Goal: Information Seeking & Learning: Understand process/instructions

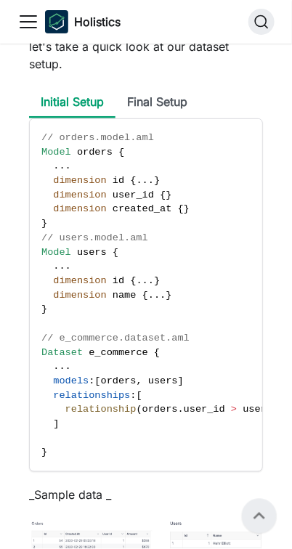
scroll to position [1314, 0]
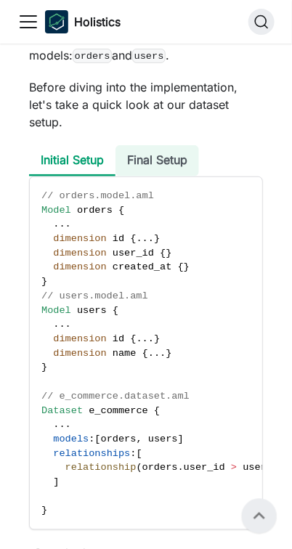
click at [143, 159] on li "Final Setup" at bounding box center [157, 160] width 84 height 31
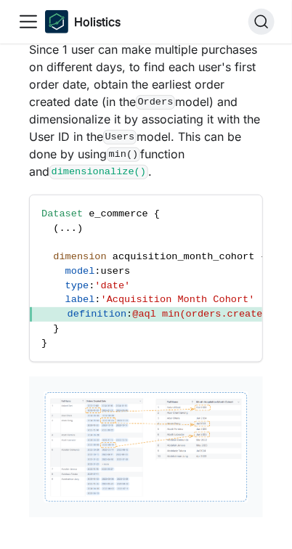
scroll to position [2963, 0]
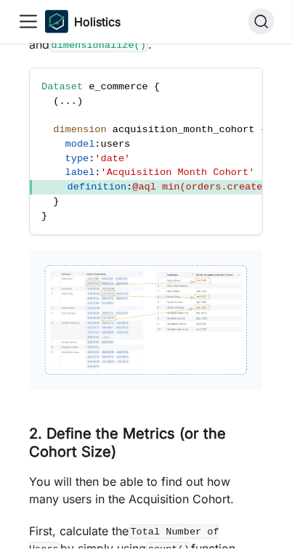
click at [190, 314] on img at bounding box center [146, 319] width 205 height 111
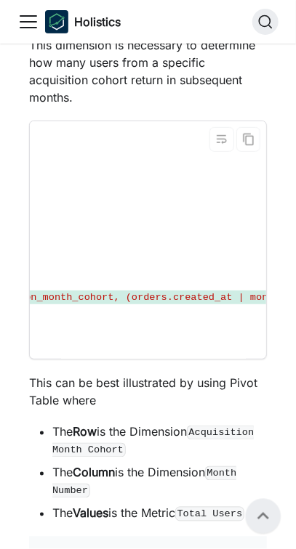
scroll to position [0, 352]
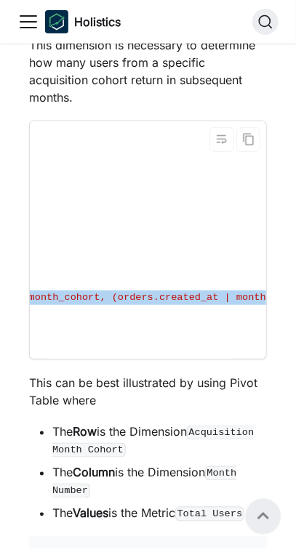
drag, startPoint x: 156, startPoint y: 278, endPoint x: 245, endPoint y: 277, distance: 88.6
click at [245, 292] on span "@aql date_diff('month', users.acquisition_month_cohort, (orders.created_at | mo…" at bounding box center [40, 297] width 521 height 11
copy span "date_diff('month', users.acquisition_month_cohort, (orders.created_at | month()…"
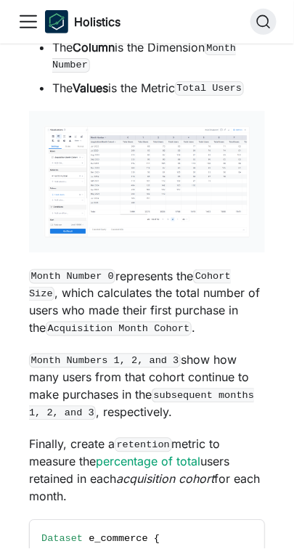
scroll to position [4760, 0]
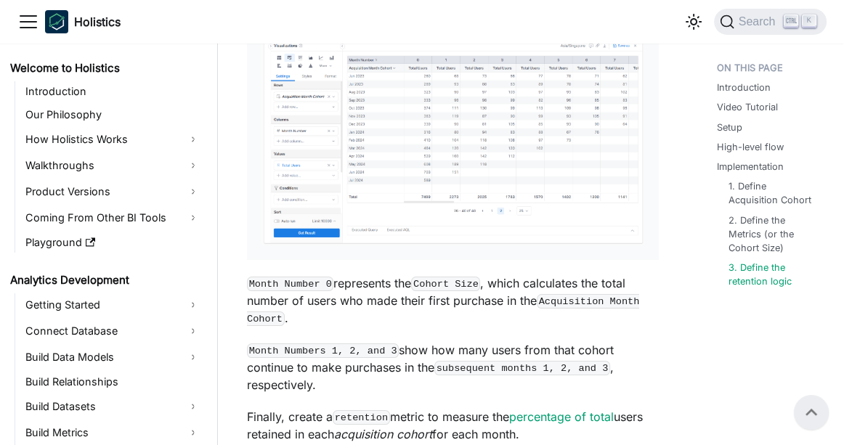
scroll to position [4468, 0]
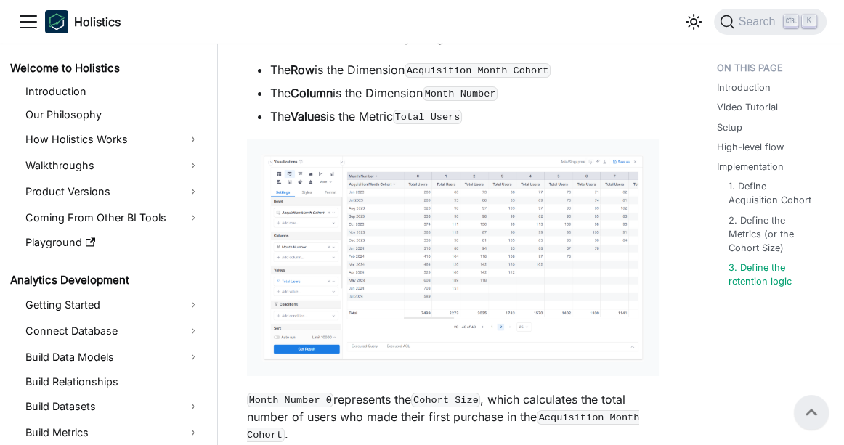
click at [471, 218] on img at bounding box center [452, 258] width 383 height 208
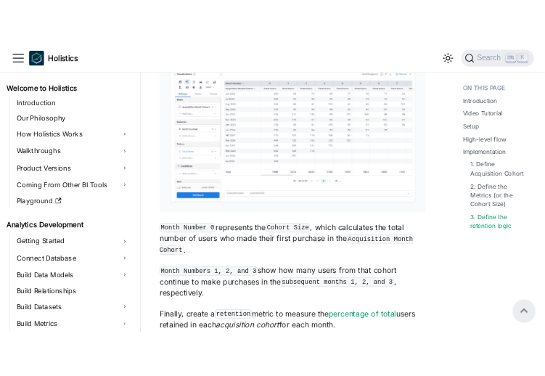
scroll to position [4526, 0]
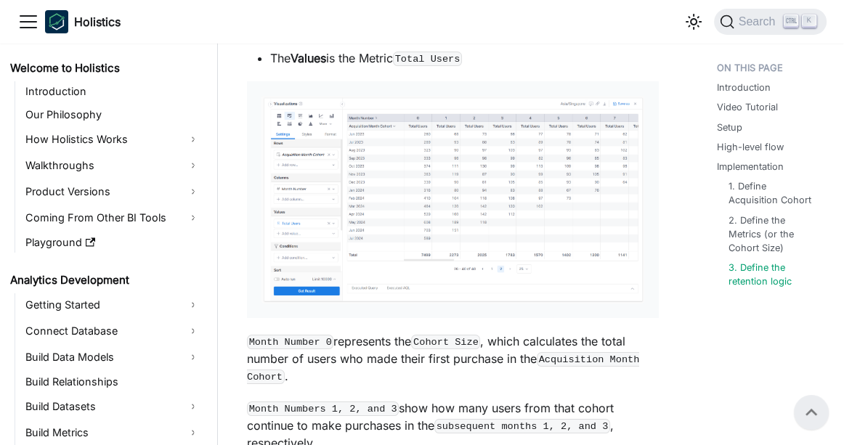
click at [362, 255] on img at bounding box center [452, 200] width 383 height 208
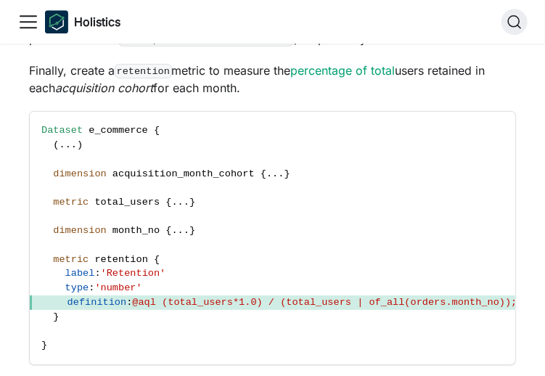
scroll to position [5049, 0]
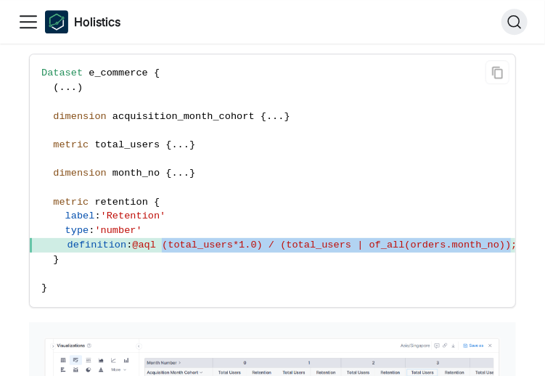
drag, startPoint x: 157, startPoint y: 253, endPoint x: 476, endPoint y: 250, distance: 319.6
click at [476, 250] on span "@aql (total_users*1.0) / (total_users | of_all(orders.month_no));;" at bounding box center [327, 245] width 391 height 11
copy span "(total_users*1.0) / (total_users | of_all(orders.month_no))"
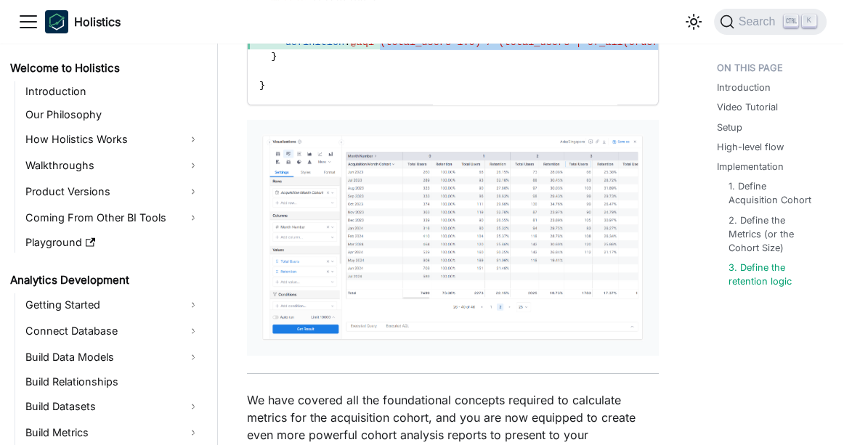
scroll to position [5223, 0]
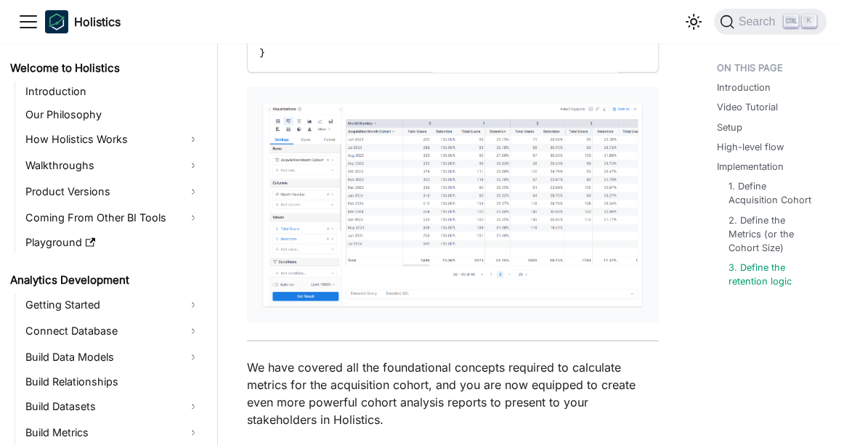
click at [333, 168] on img at bounding box center [452, 206] width 383 height 208
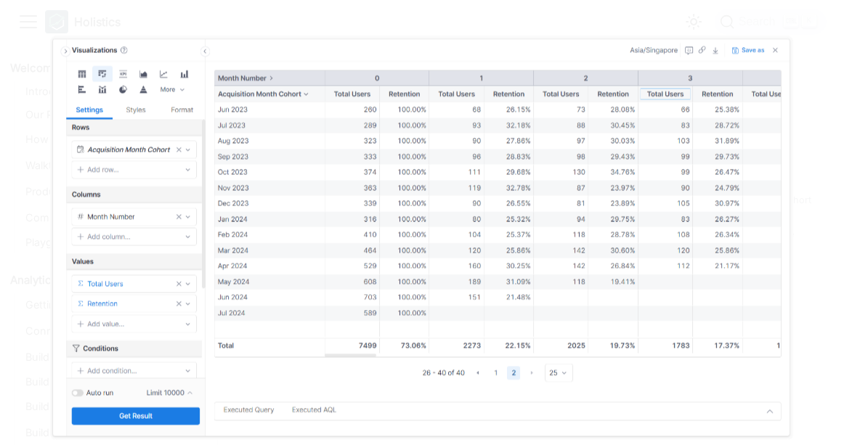
click at [357, 216] on img at bounding box center [422, 238] width 744 height 404
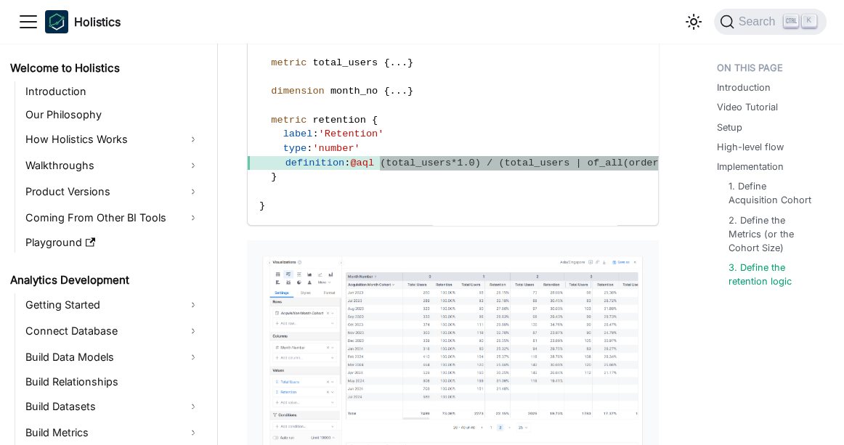
scroll to position [5117, 0]
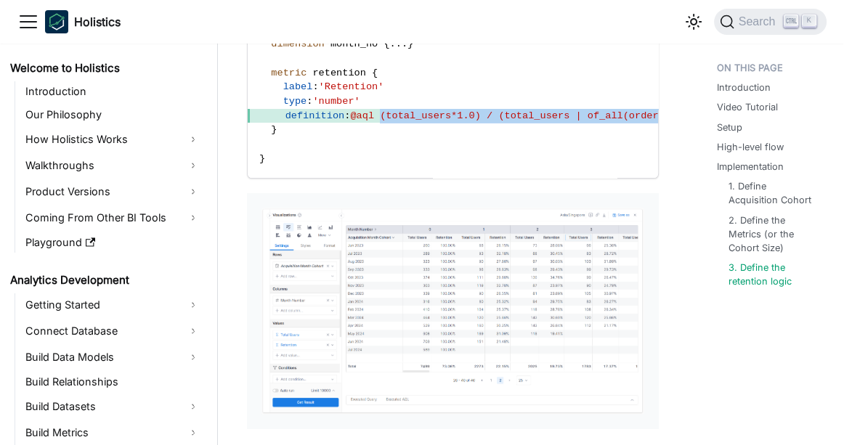
click at [408, 283] on img at bounding box center [452, 312] width 383 height 208
